Goal: Find specific page/section: Find specific page/section

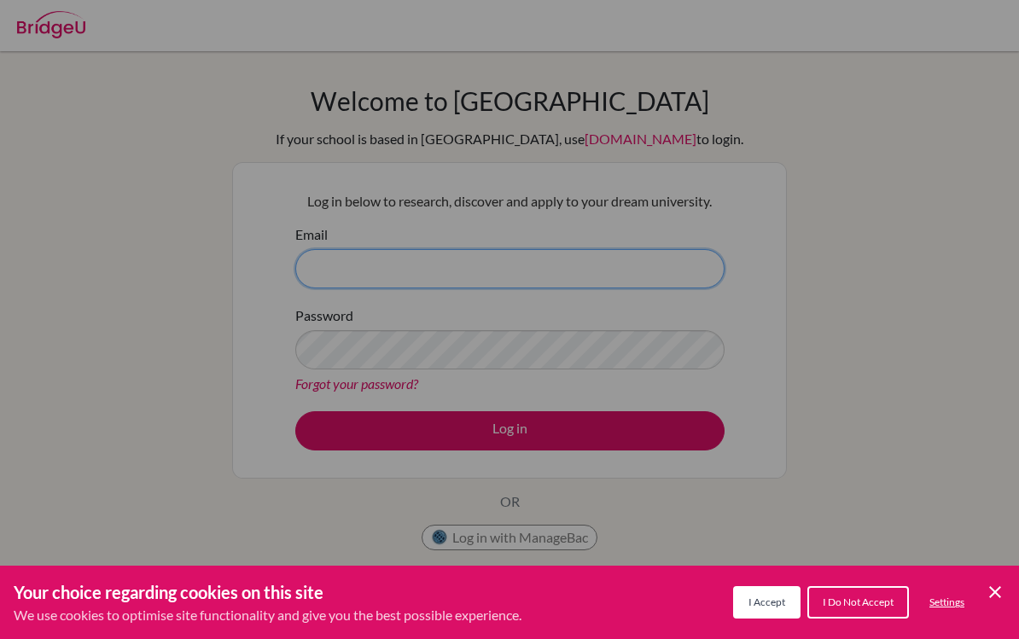
type input "[EMAIL_ADDRESS][DOMAIN_NAME]"
click at [509, 430] on button "Log in" at bounding box center [509, 430] width 429 height 39
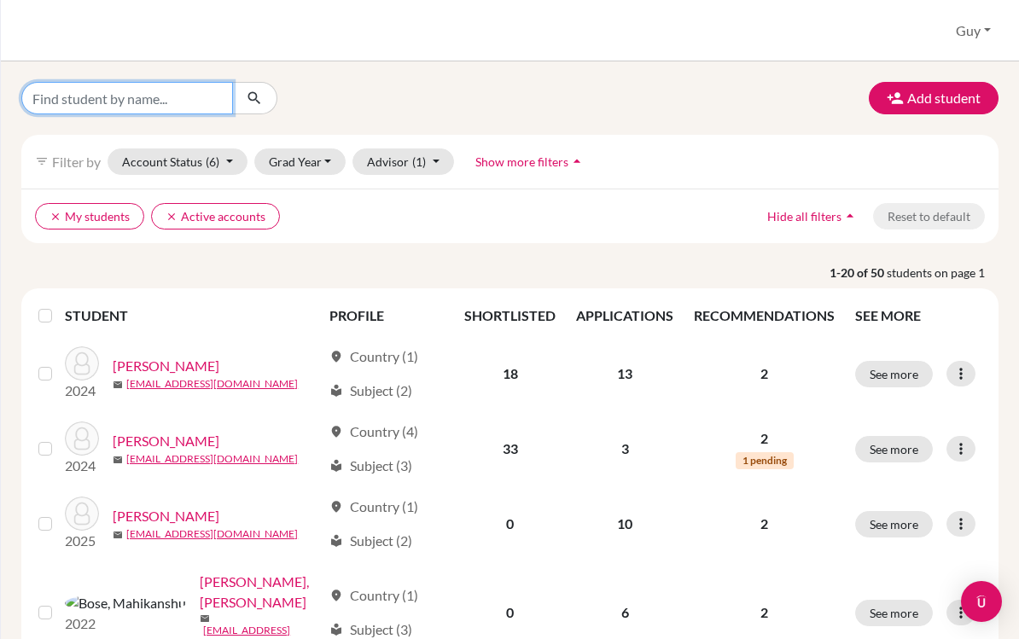
click at [90, 90] on input "Find student by name..." at bounding box center [127, 98] width 212 height 32
type input "[PERSON_NAME]"
click at [254, 98] on button "submit" at bounding box center [254, 98] width 45 height 32
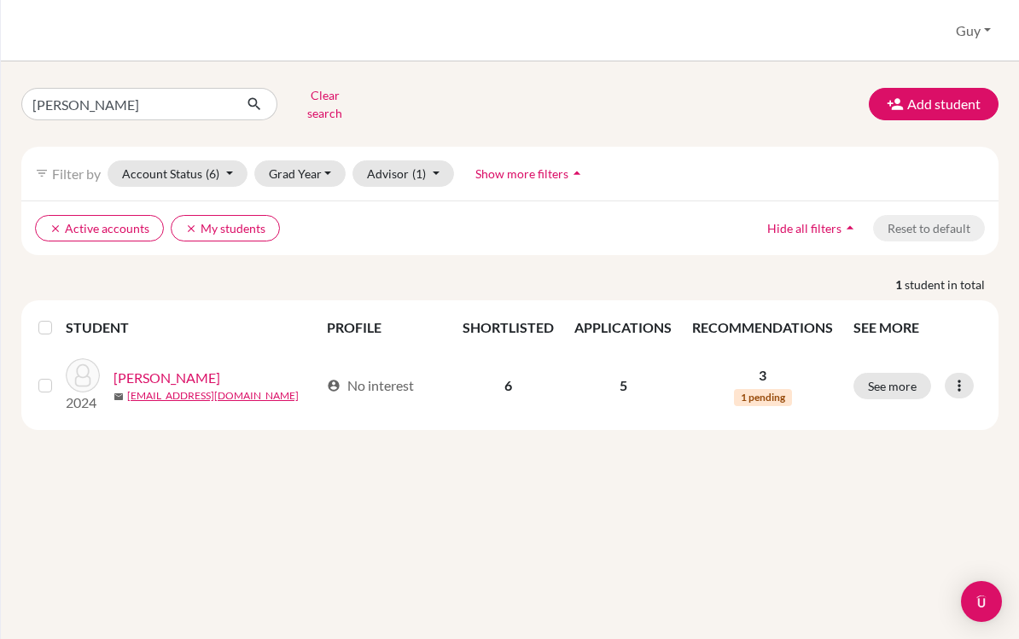
click at [192, 223] on icon "clear" at bounding box center [191, 229] width 12 height 12
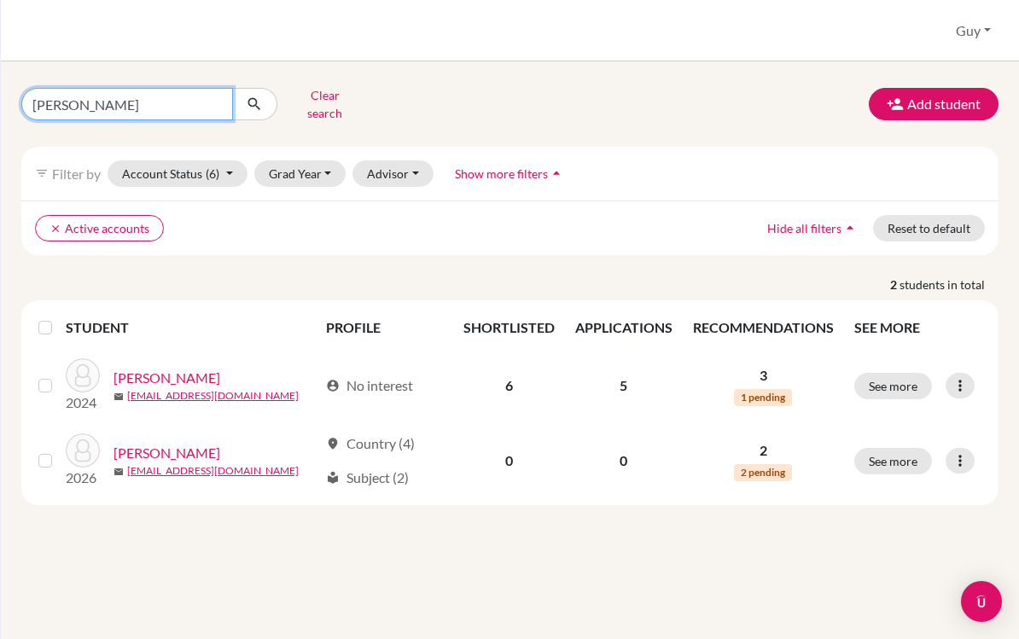
click at [143, 96] on input "Walton" at bounding box center [127, 104] width 212 height 32
